Goal: Browse casually: Explore the website without a specific task or goal

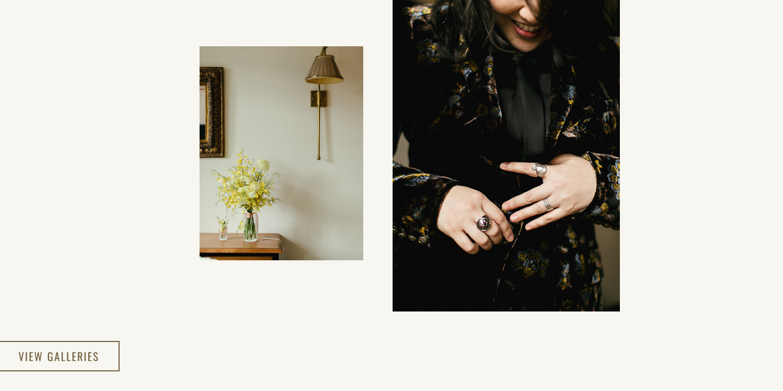
scroll to position [1870, 0]
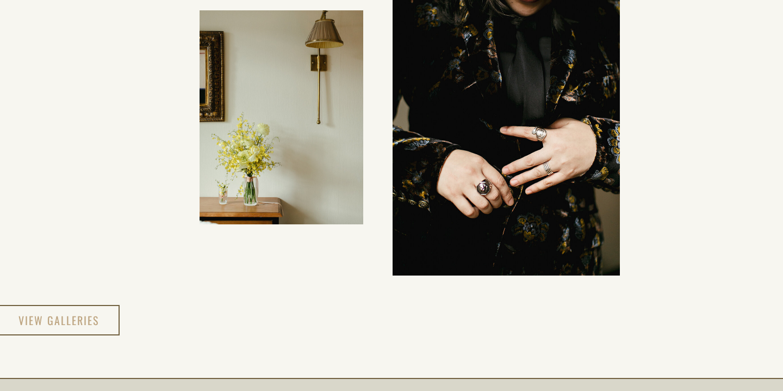
click at [57, 318] on h3 "view galleries" at bounding box center [59, 320] width 82 height 20
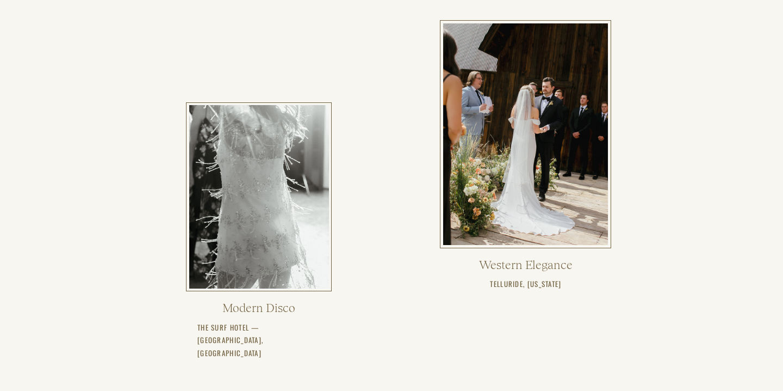
scroll to position [381, 0]
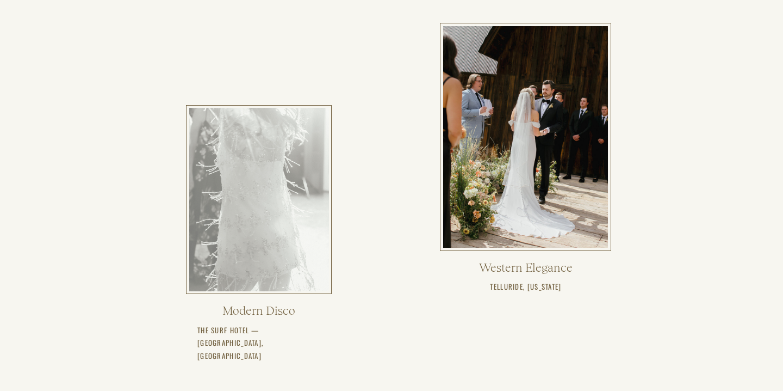
click at [271, 214] on div at bounding box center [259, 199] width 140 height 183
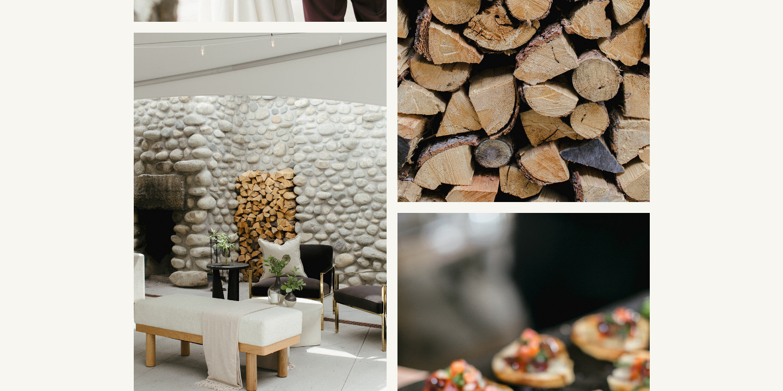
scroll to position [5226, 0]
click at [300, 232] on img at bounding box center [260, 222] width 253 height 379
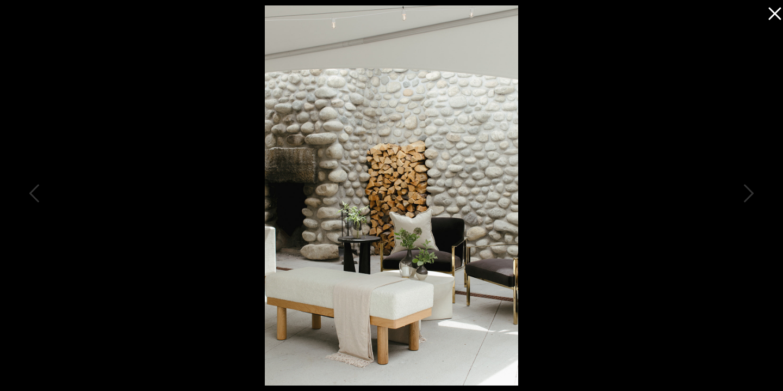
scroll to position [5309, 0]
click at [782, 11] on icon at bounding box center [773, 11] width 22 height 22
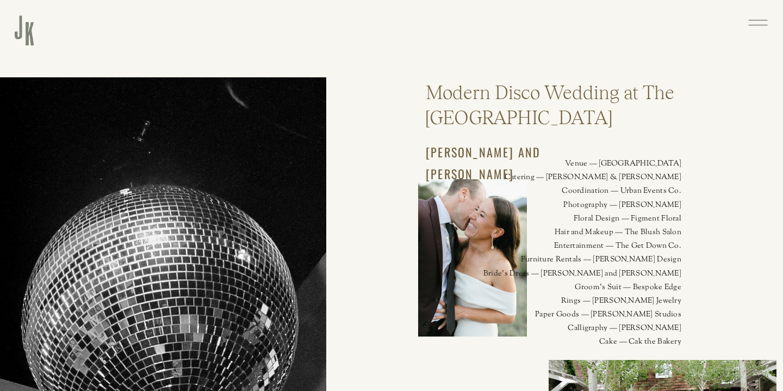
scroll to position [0, 0]
click at [754, 21] on icon at bounding box center [758, 22] width 25 height 27
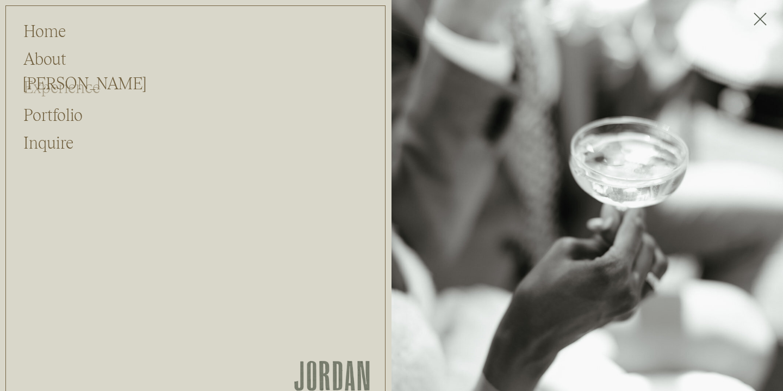
click at [60, 88] on h2 "Experience" at bounding box center [70, 85] width 95 height 21
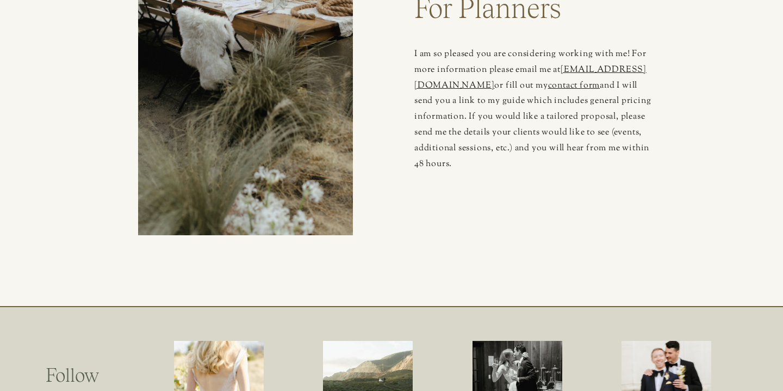
scroll to position [3465, 0]
